Goal: Contribute content

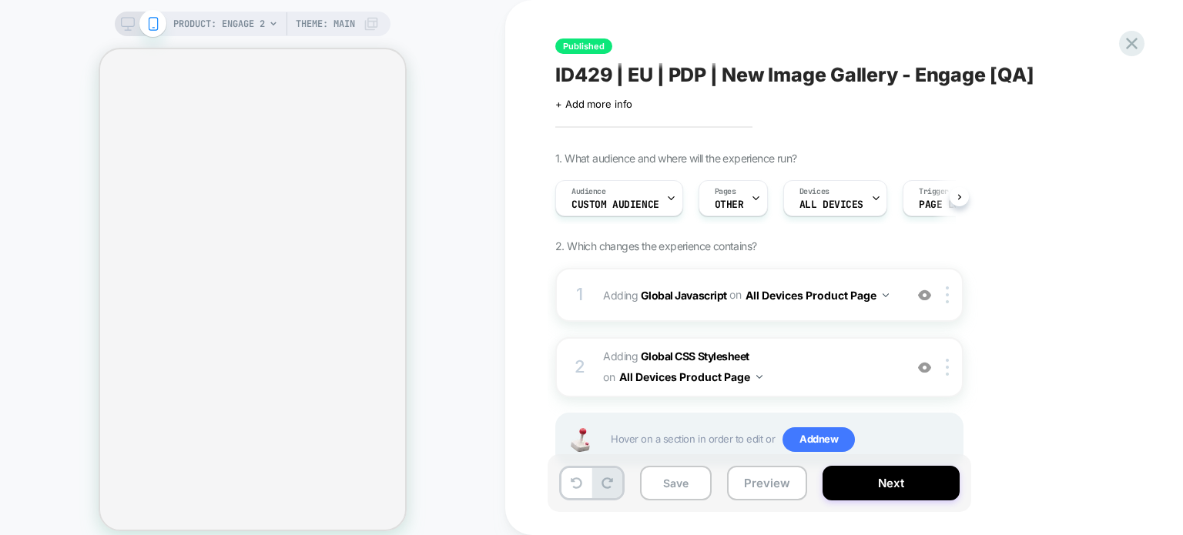
click at [650, 288] on b "Global Javascript" at bounding box center [684, 294] width 86 height 13
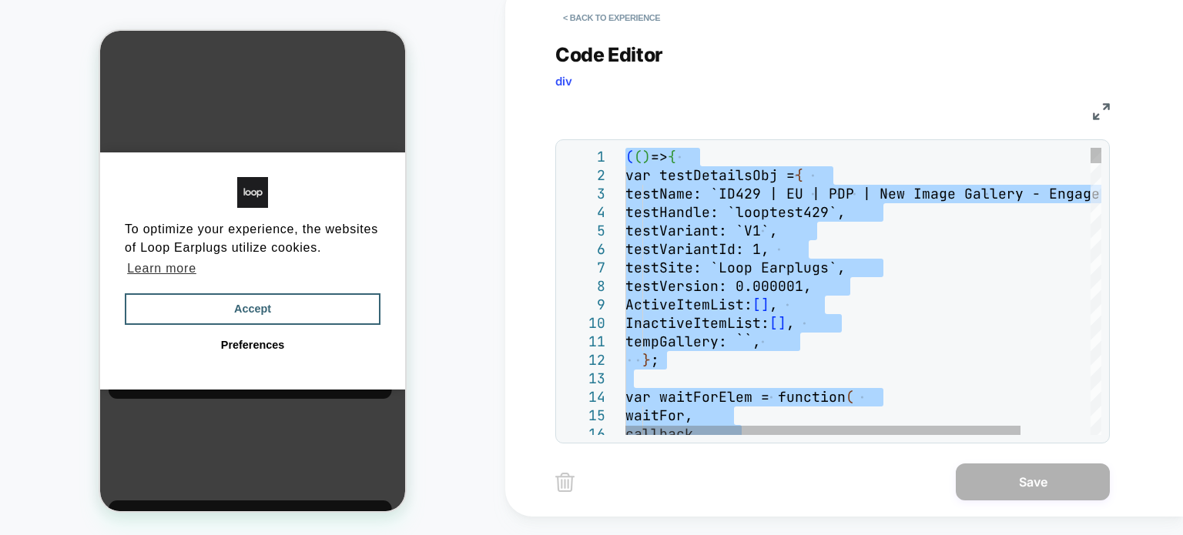
type textarea "**********"
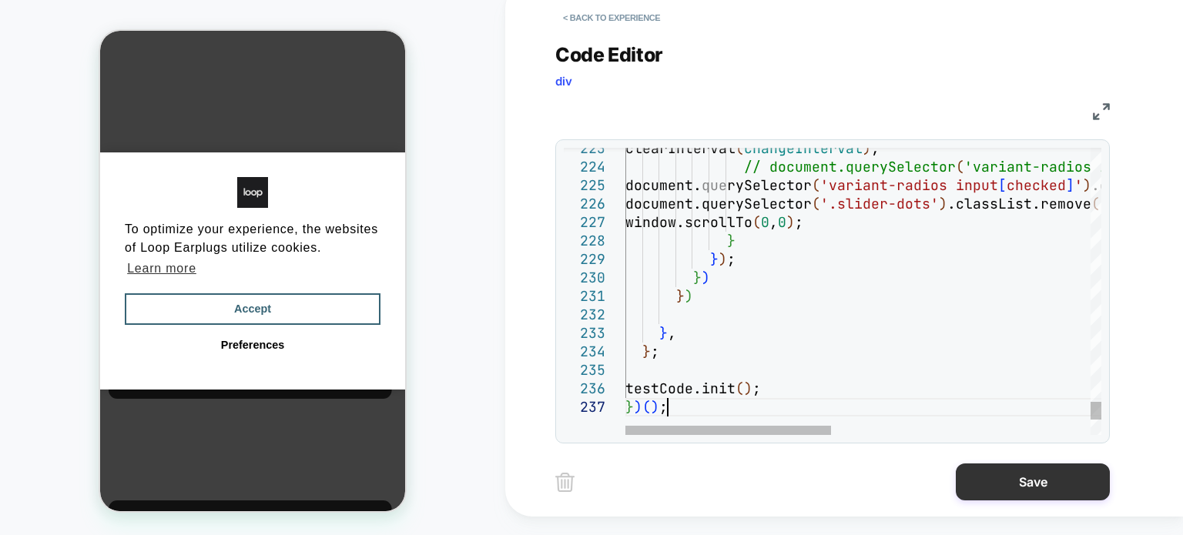
scroll to position [0, 12]
click at [1002, 495] on button "Save" at bounding box center [1033, 482] width 154 height 37
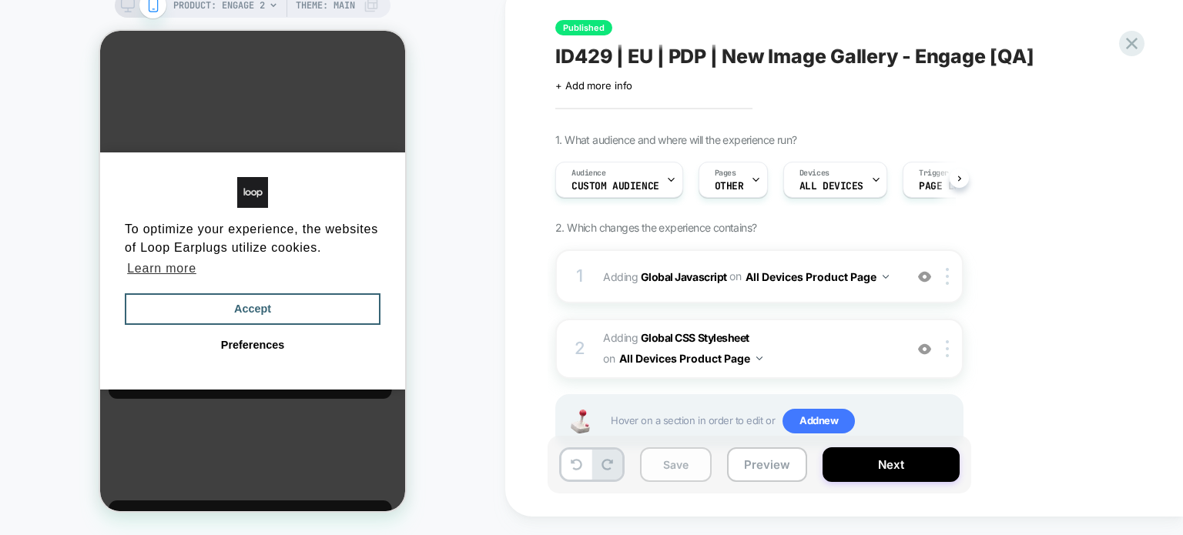
click at [678, 470] on button "Save" at bounding box center [676, 464] width 72 height 35
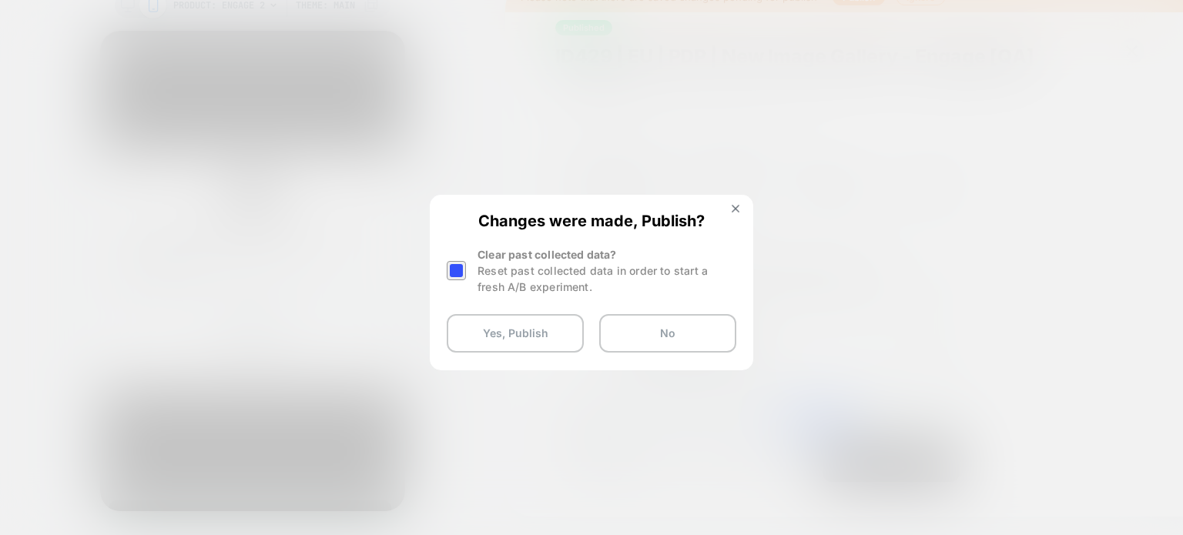
click at [460, 269] on div at bounding box center [456, 270] width 19 height 19
click at [493, 332] on button "Yes, Publish" at bounding box center [515, 333] width 137 height 38
